Goal: Find specific page/section: Find specific page/section

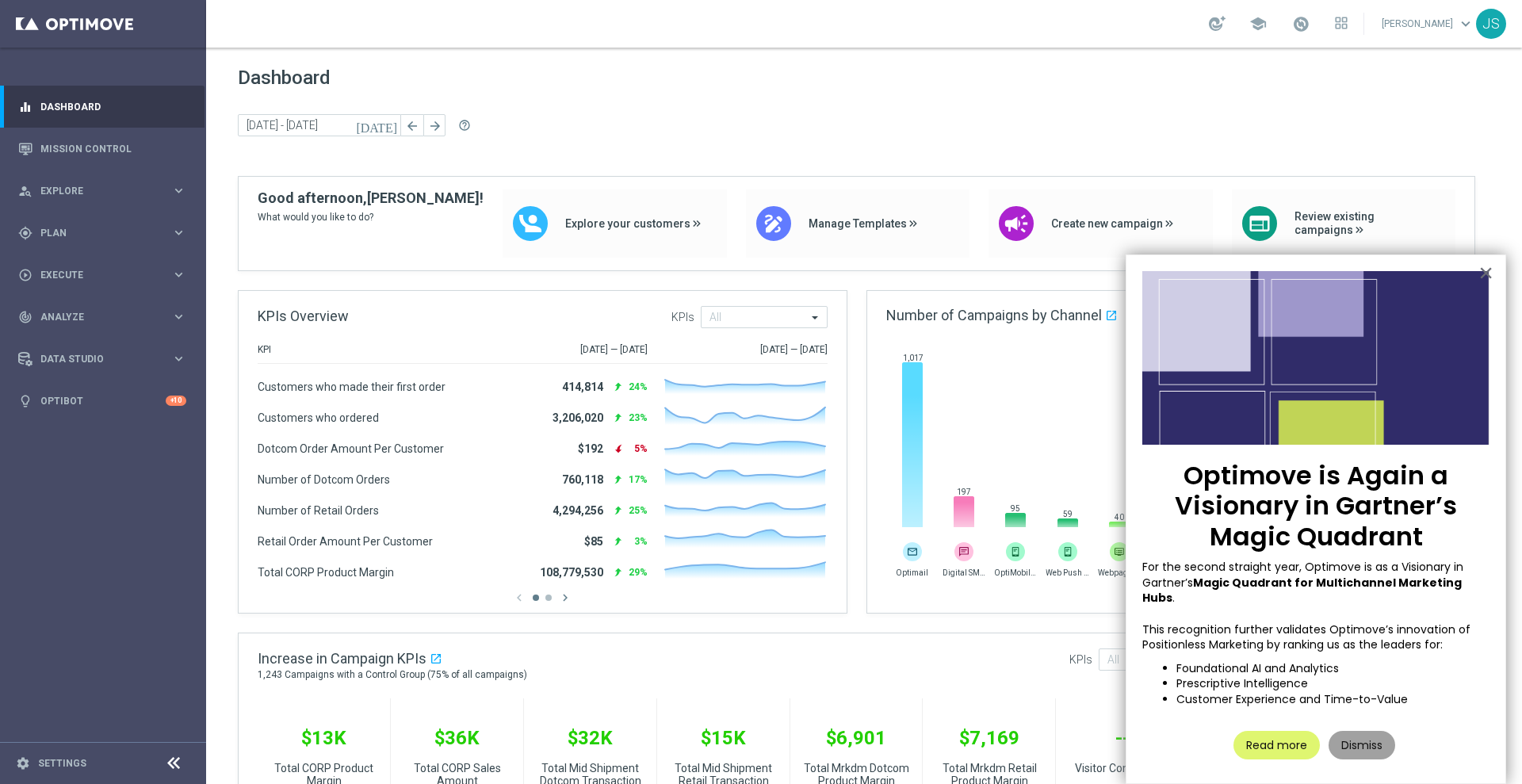
click at [1362, 731] on button "Dismiss" at bounding box center [1362, 745] width 67 height 28
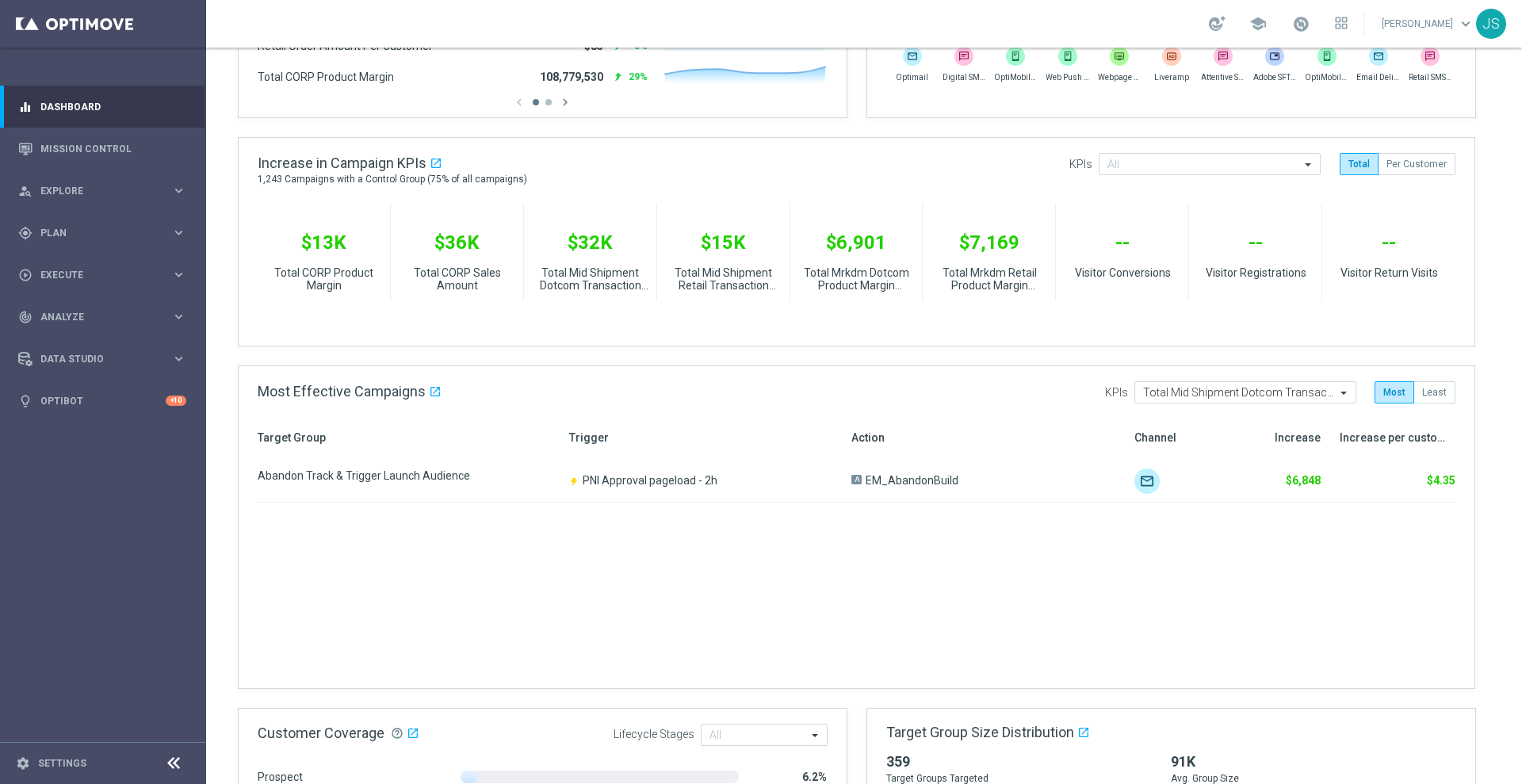
scroll to position [660, 0]
